Goal: Information Seeking & Learning: Learn about a topic

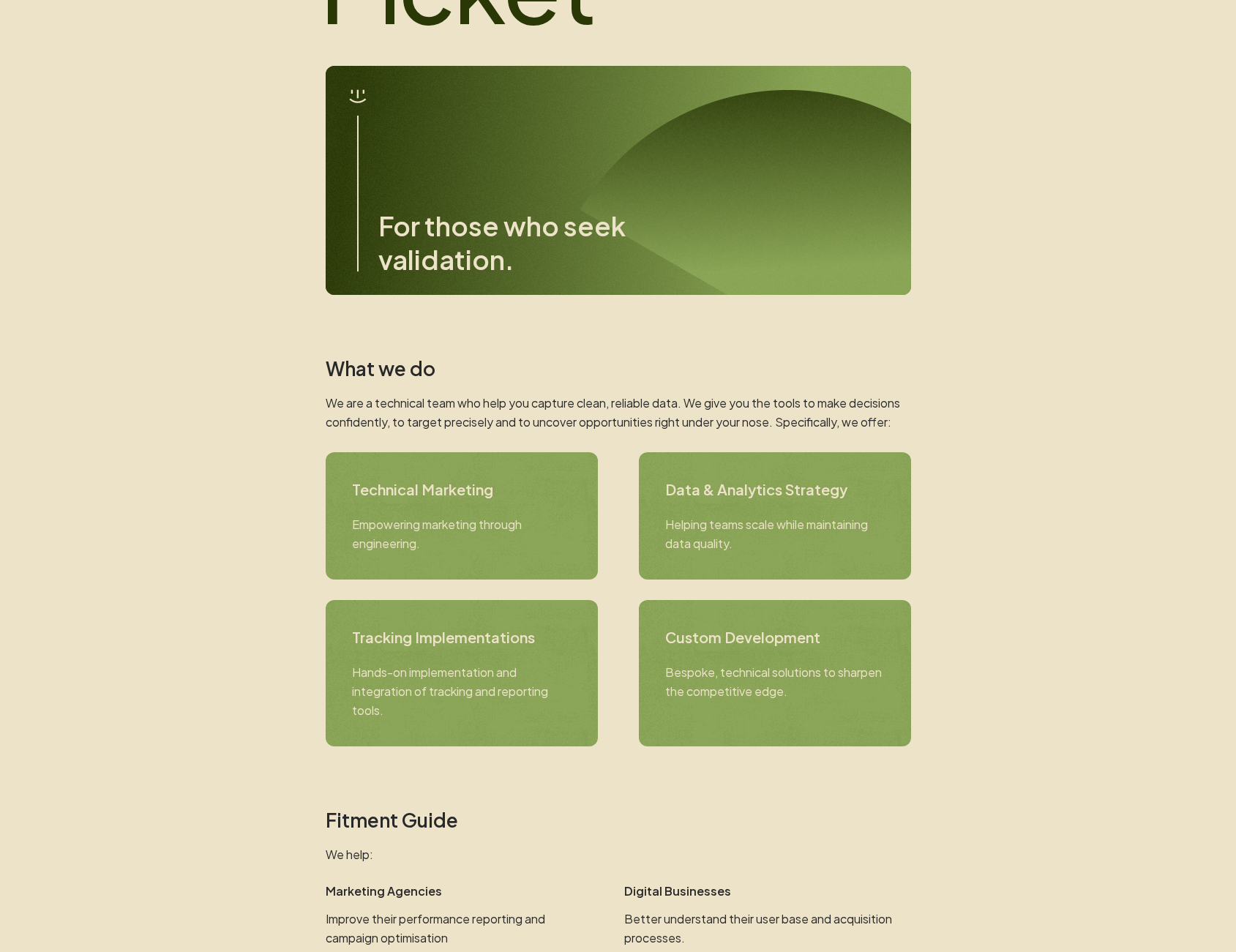
click at [711, 498] on h3 "Data & Analytics Strategy" at bounding box center [775, 489] width 220 height 22
click at [467, 642] on h3 "Tracking Implementations" at bounding box center [462, 636] width 220 height 22
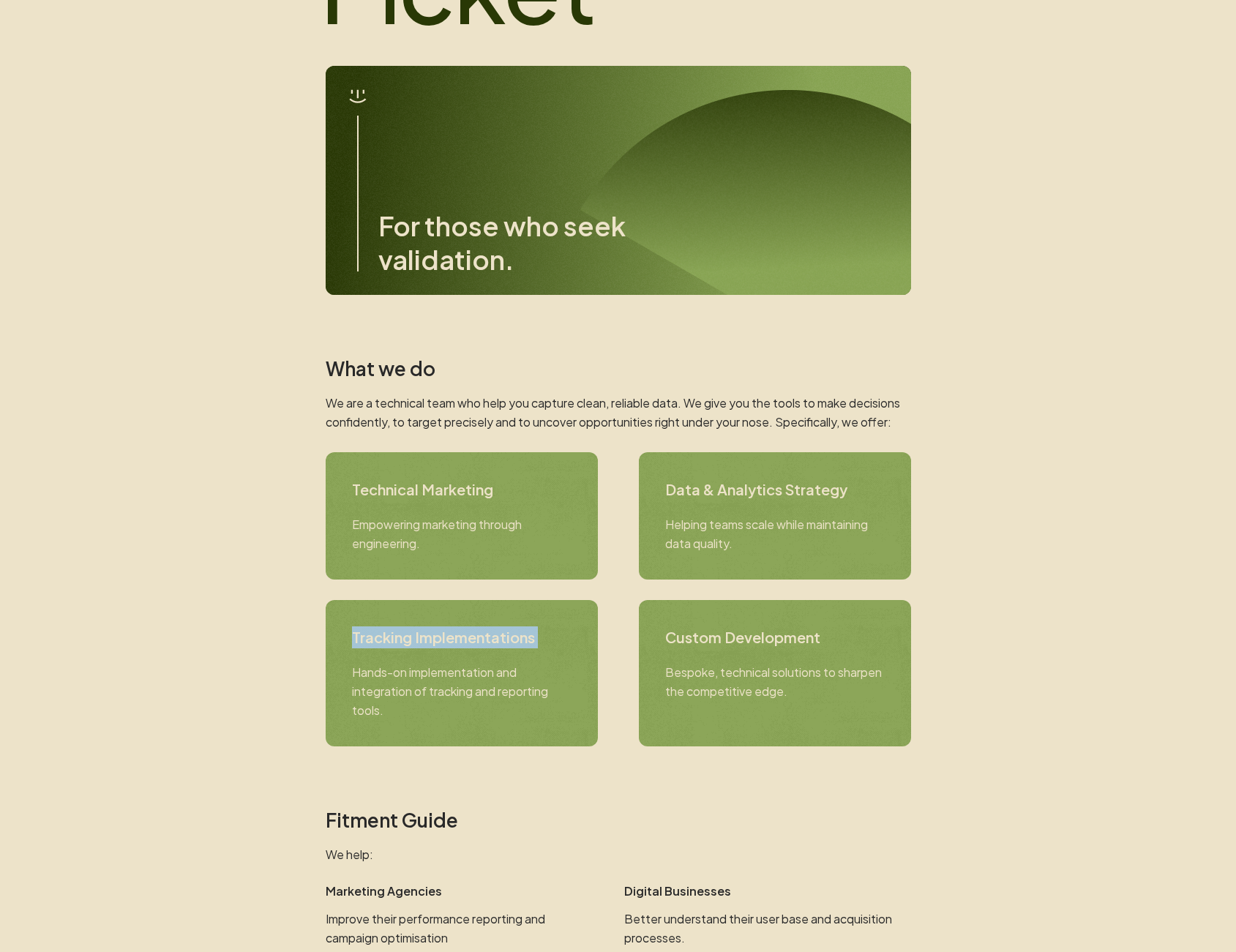
click at [467, 642] on h3 "Tracking Implementations" at bounding box center [462, 636] width 220 height 22
click at [748, 633] on h3 "Custom Development" at bounding box center [775, 636] width 220 height 22
click at [833, 581] on section "What we do We are a technical team who help you capture clean, reliable data. W…" at bounding box center [618, 552] width 586 height 389
